Goal: Task Accomplishment & Management: Use online tool/utility

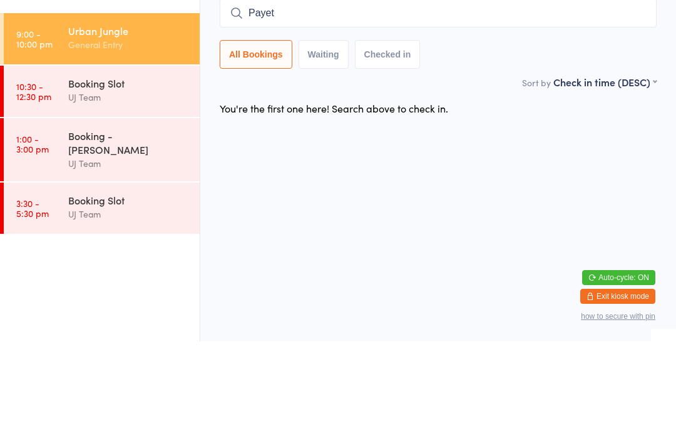
type input "Payet"
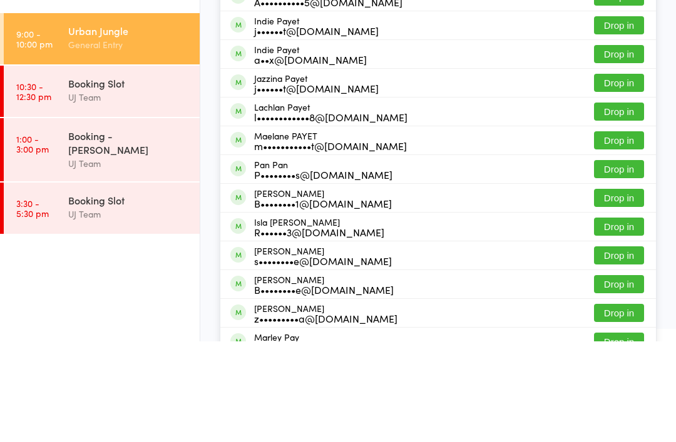
click at [612, 180] on button "Drop in" at bounding box center [619, 184] width 50 height 18
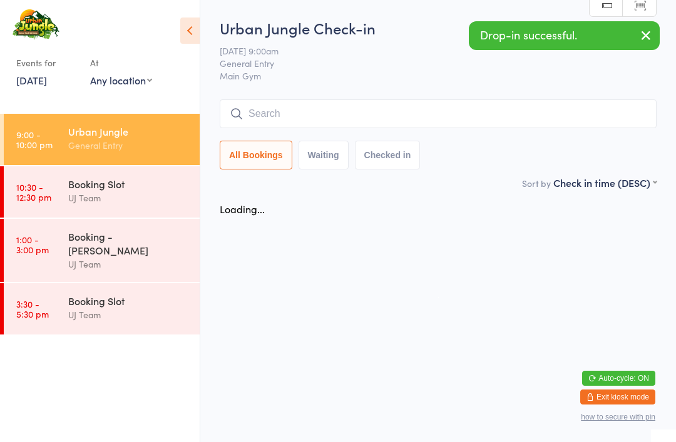
click at [492, 125] on input "search" at bounding box center [438, 113] width 437 height 29
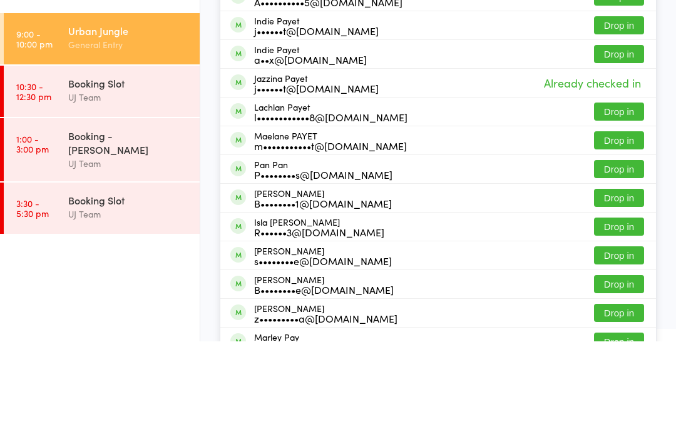
type input "Payet"
click at [630, 157] on button "Drop in" at bounding box center [619, 155] width 50 height 18
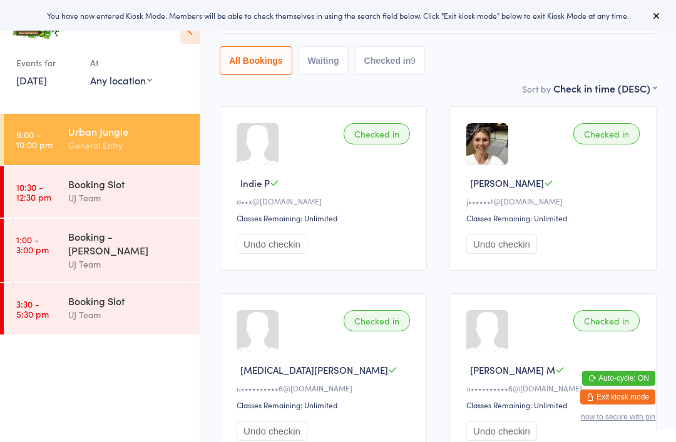
click at [288, 124] on div "Checked in Indie P a••x@[DOMAIN_NAME] Classes Remaining: Unlimited Undo checkin" at bounding box center [323, 188] width 207 height 165
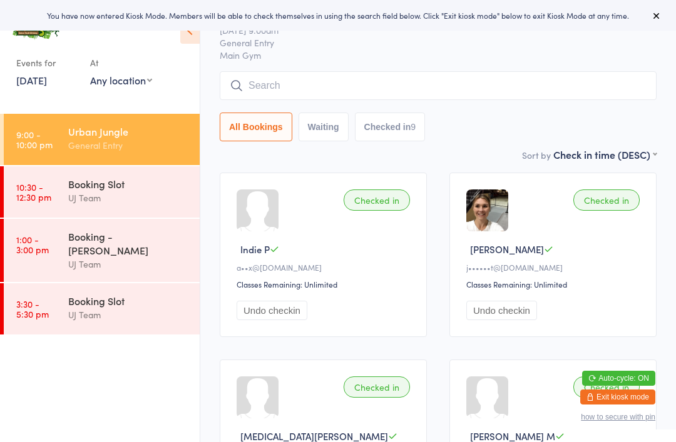
scroll to position [25, 0]
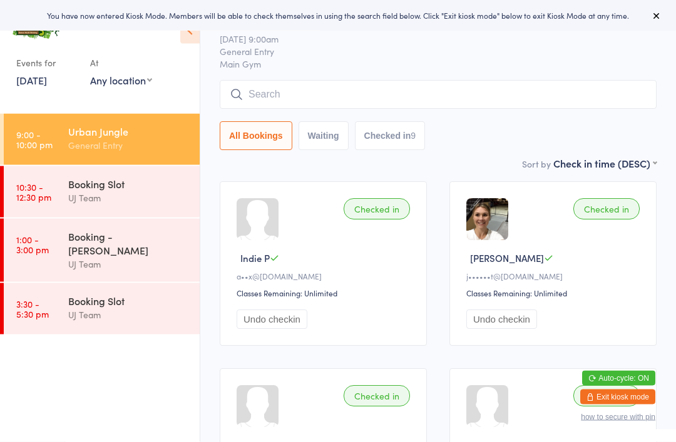
click at [302, 98] on input "search" at bounding box center [438, 95] width 437 height 29
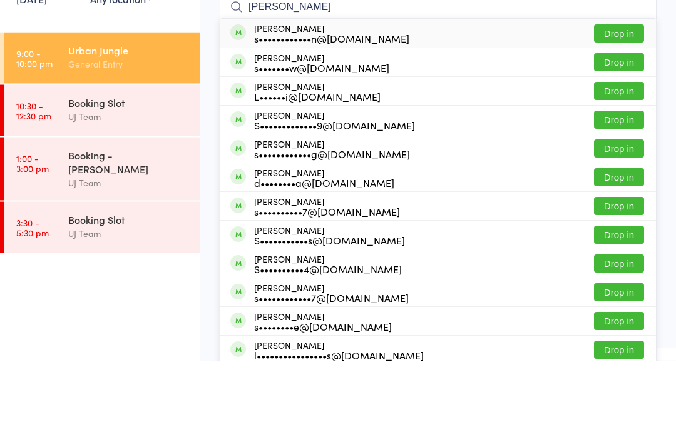
type input "[PERSON_NAME]"
click at [618, 106] on button "Drop in" at bounding box center [619, 115] width 50 height 18
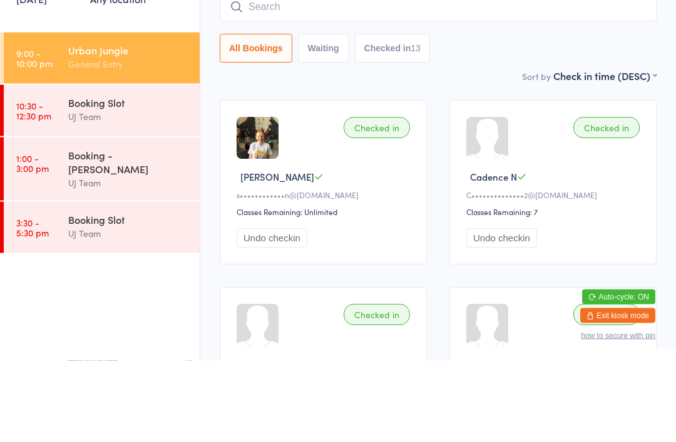
click at [304, 74] on input "search" at bounding box center [438, 88] width 437 height 29
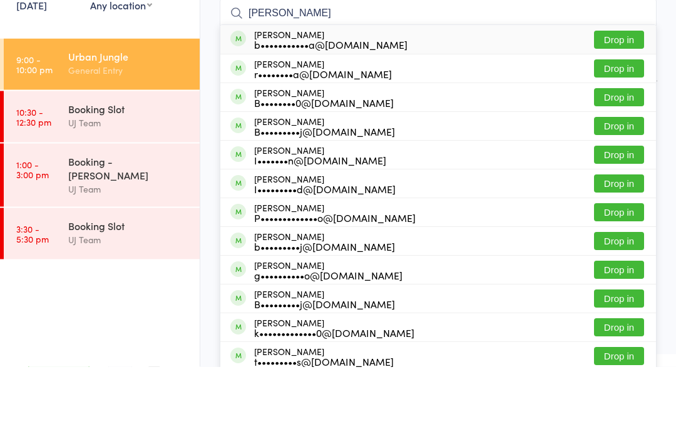
type input "[PERSON_NAME]"
click at [631, 106] on button "Drop in" at bounding box center [619, 115] width 50 height 18
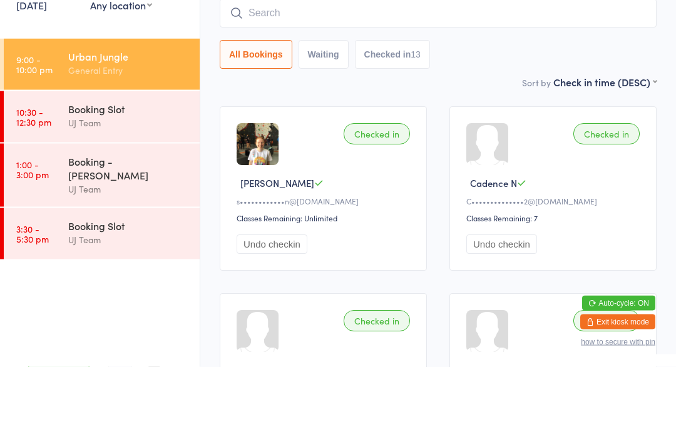
scroll to position [101, 0]
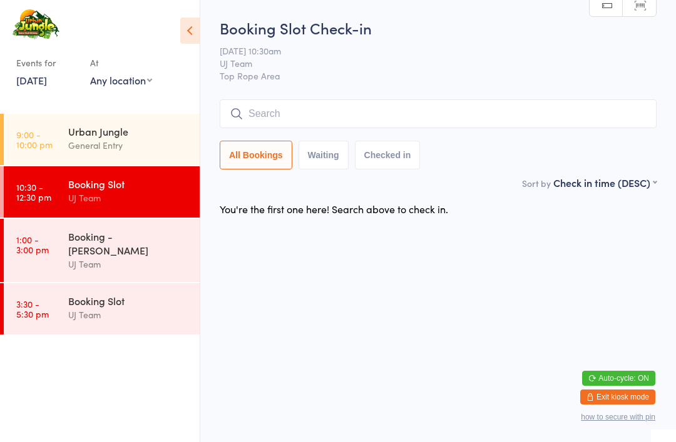
click at [129, 97] on div "Events for [DATE] [DATE] [DATE] Sun Mon Tue Wed Thu Fri Sat 31 27 28 29 30 31 0…" at bounding box center [100, 51] width 200 height 102
click at [59, 135] on link "9:00 - 10:00 pm Urban Jungle General Entry" at bounding box center [102, 139] width 196 height 51
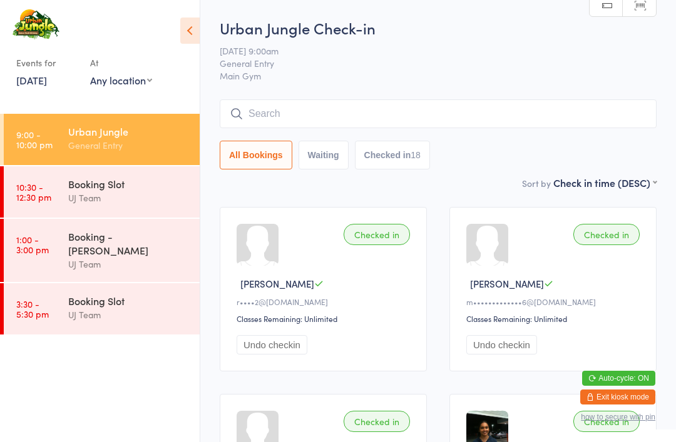
click at [325, 92] on div "Urban Jungle Check-in [DATE] 9:00am General Entry Main Gym Manual search Scanne…" at bounding box center [438, 97] width 437 height 158
click at [307, 98] on div "Urban Jungle Check-in [DATE] 9:00am General Entry Main Gym Manual search Scanne…" at bounding box center [438, 97] width 437 height 158
click at [263, 127] on input "search" at bounding box center [438, 113] width 437 height 29
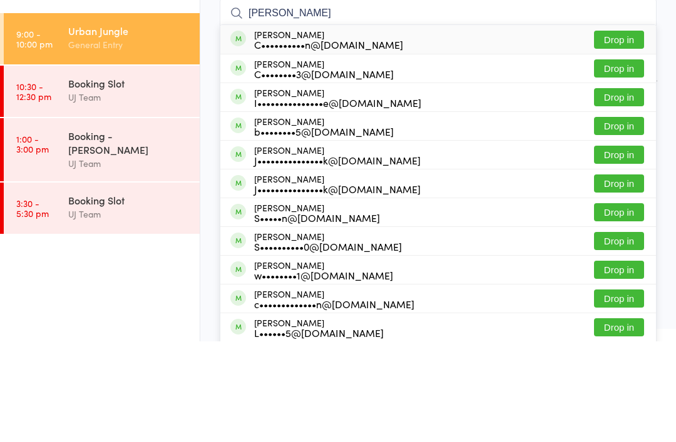
type input "[PERSON_NAME]"
click at [346, 140] on div "C••••••••••n@[DOMAIN_NAME]" at bounding box center [328, 145] width 149 height 10
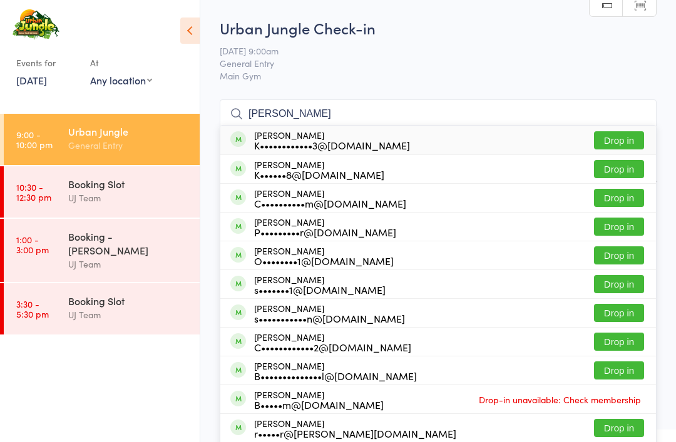
type input "[PERSON_NAME]"
click at [312, 143] on div "K••••••••••••3@[DOMAIN_NAME]" at bounding box center [332, 145] width 156 height 10
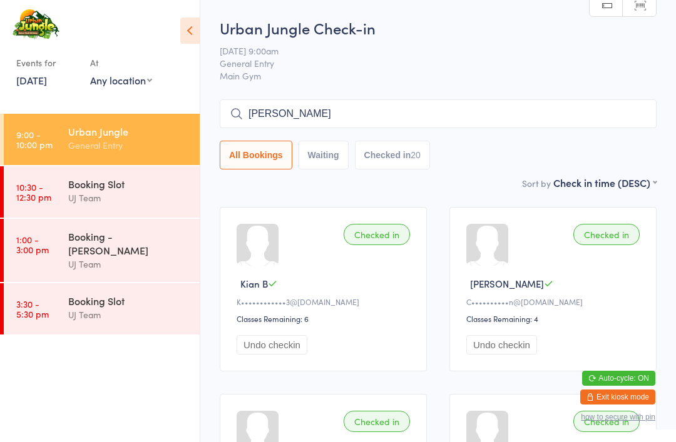
click at [581, 120] on input "[PERSON_NAME]" at bounding box center [438, 113] width 437 height 29
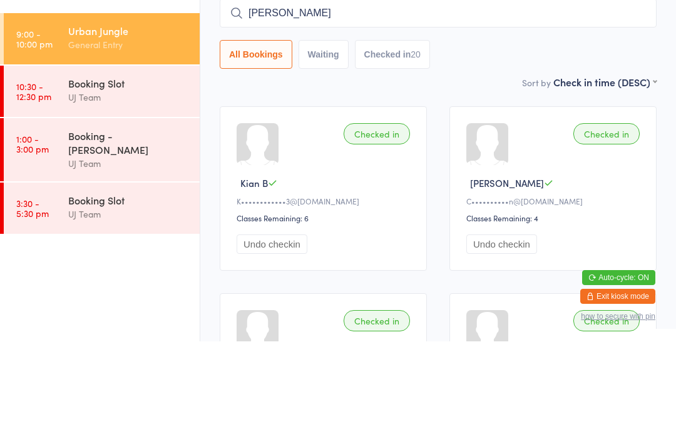
click at [532, 99] on input "[PERSON_NAME]" at bounding box center [438, 113] width 437 height 29
type input "a"
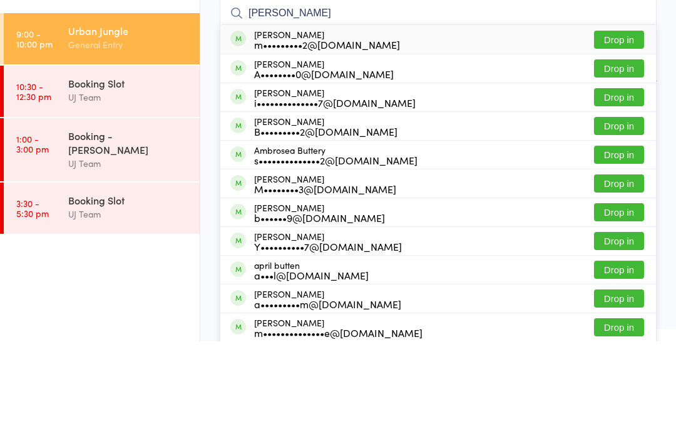
type input "[PERSON_NAME]"
click at [619, 131] on button "Drop in" at bounding box center [619, 140] width 50 height 18
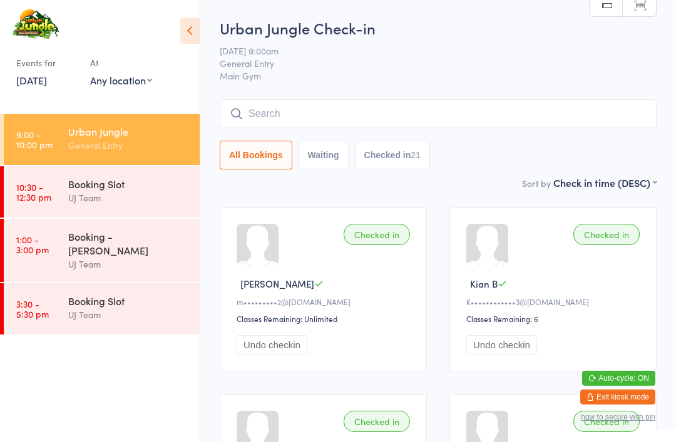
click at [392, 116] on input "search" at bounding box center [438, 113] width 437 height 29
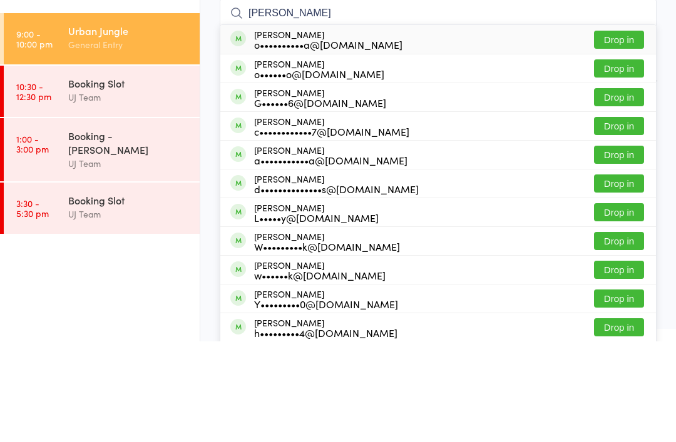
type input "[PERSON_NAME]"
click at [642, 131] on button "Drop in" at bounding box center [619, 140] width 50 height 18
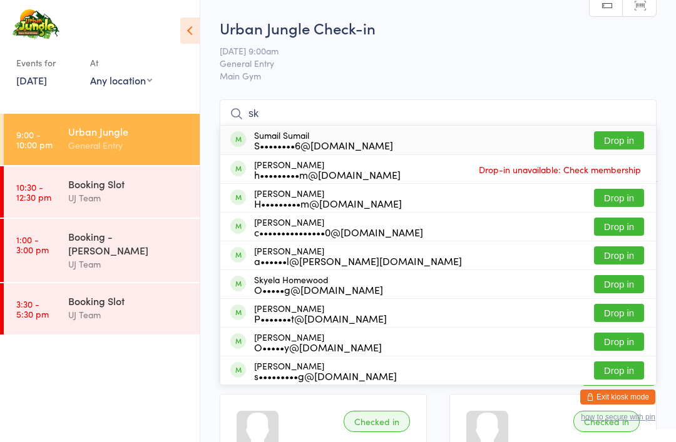
type input "s"
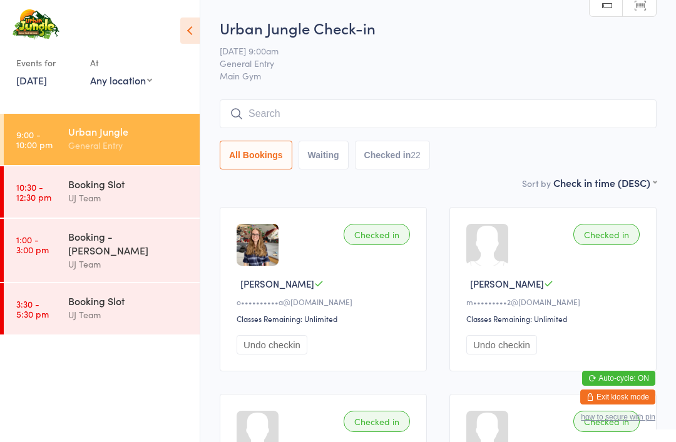
click at [475, 114] on input "search" at bounding box center [438, 113] width 437 height 29
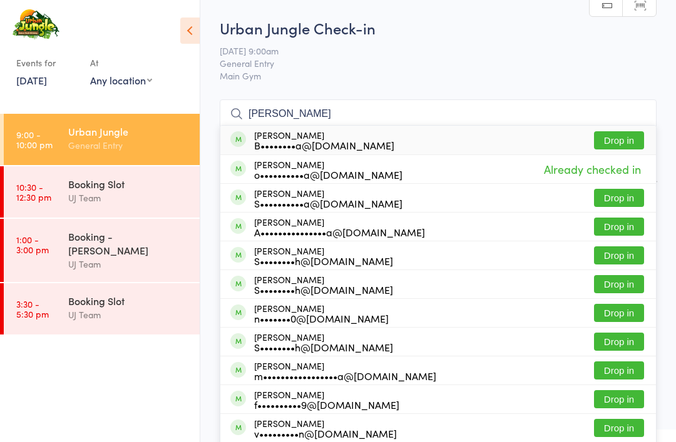
click at [352, 101] on input "[PERSON_NAME]" at bounding box center [438, 113] width 437 height 29
click at [345, 116] on input "[PERSON_NAME]" at bounding box center [438, 113] width 437 height 29
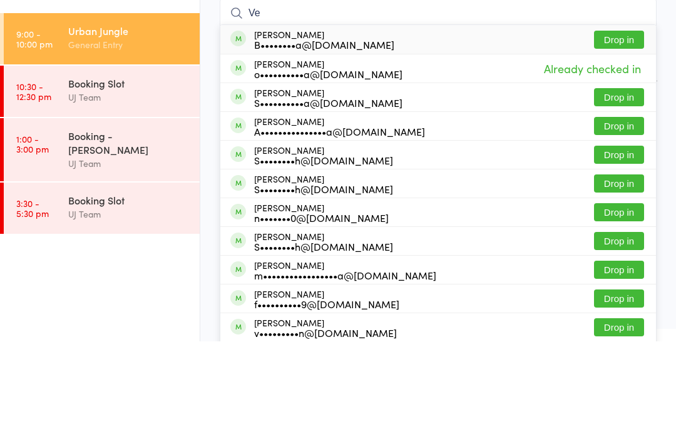
type input "V"
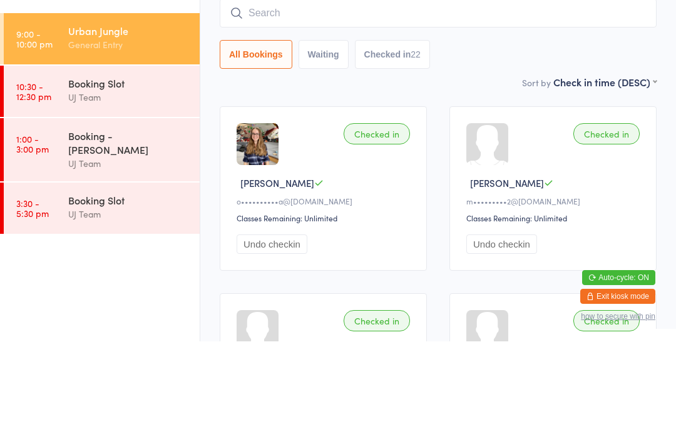
scroll to position [101, 0]
